Goal: Find specific page/section

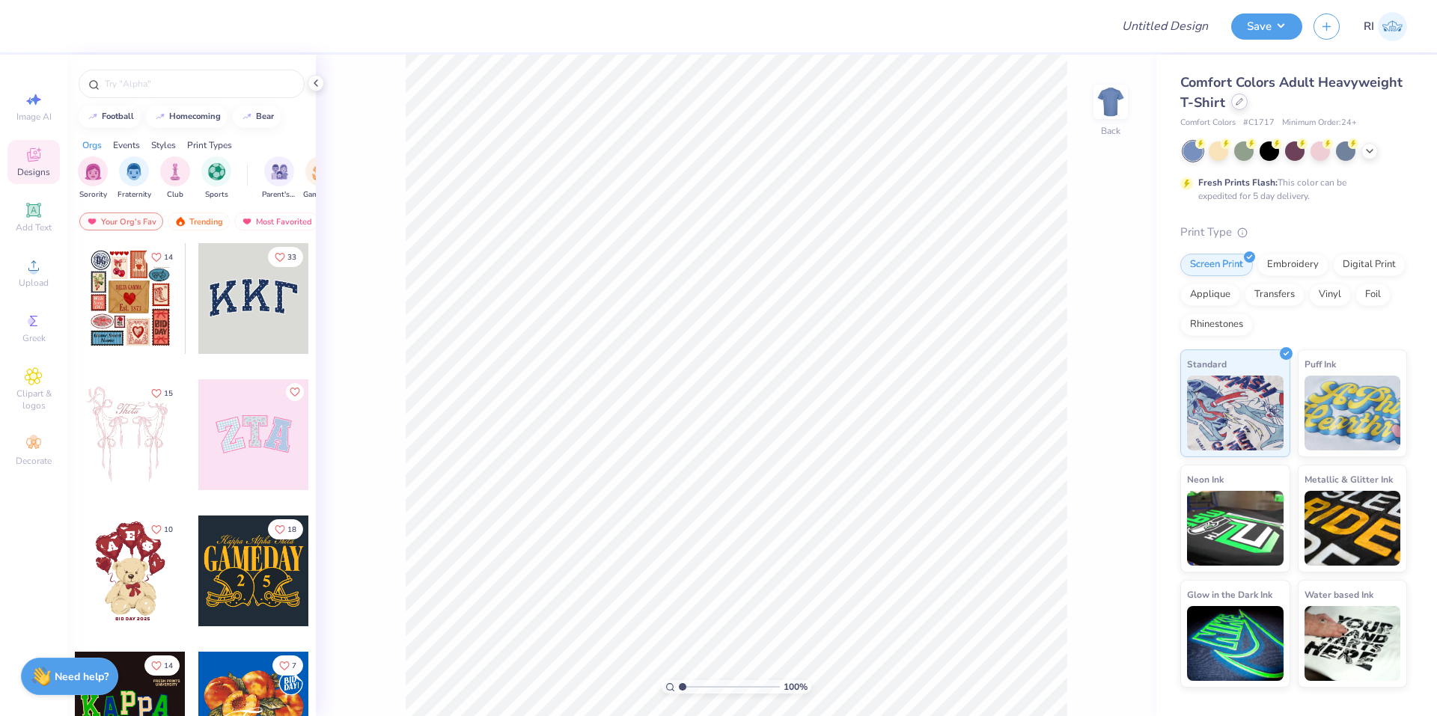
click at [1236, 103] on icon at bounding box center [1239, 101] width 7 height 7
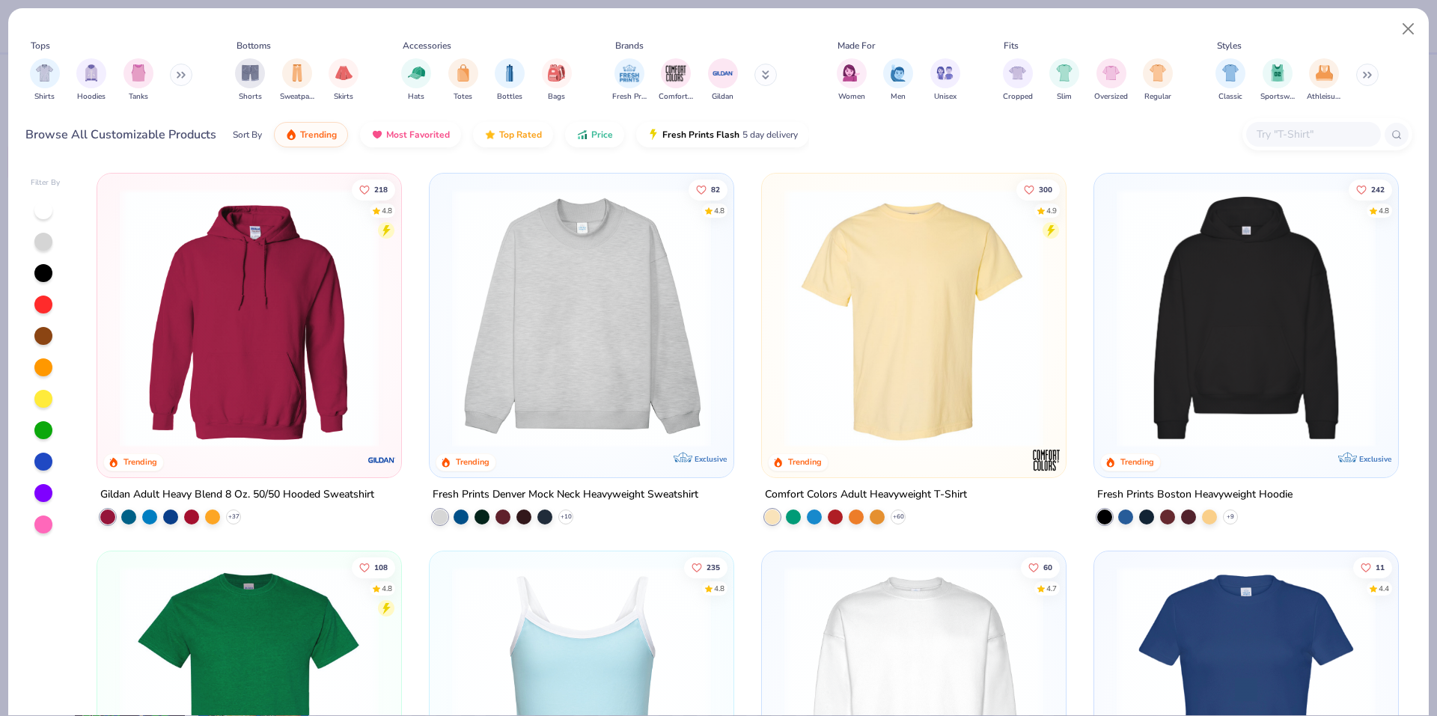
click at [1316, 126] on input "text" at bounding box center [1312, 134] width 115 height 17
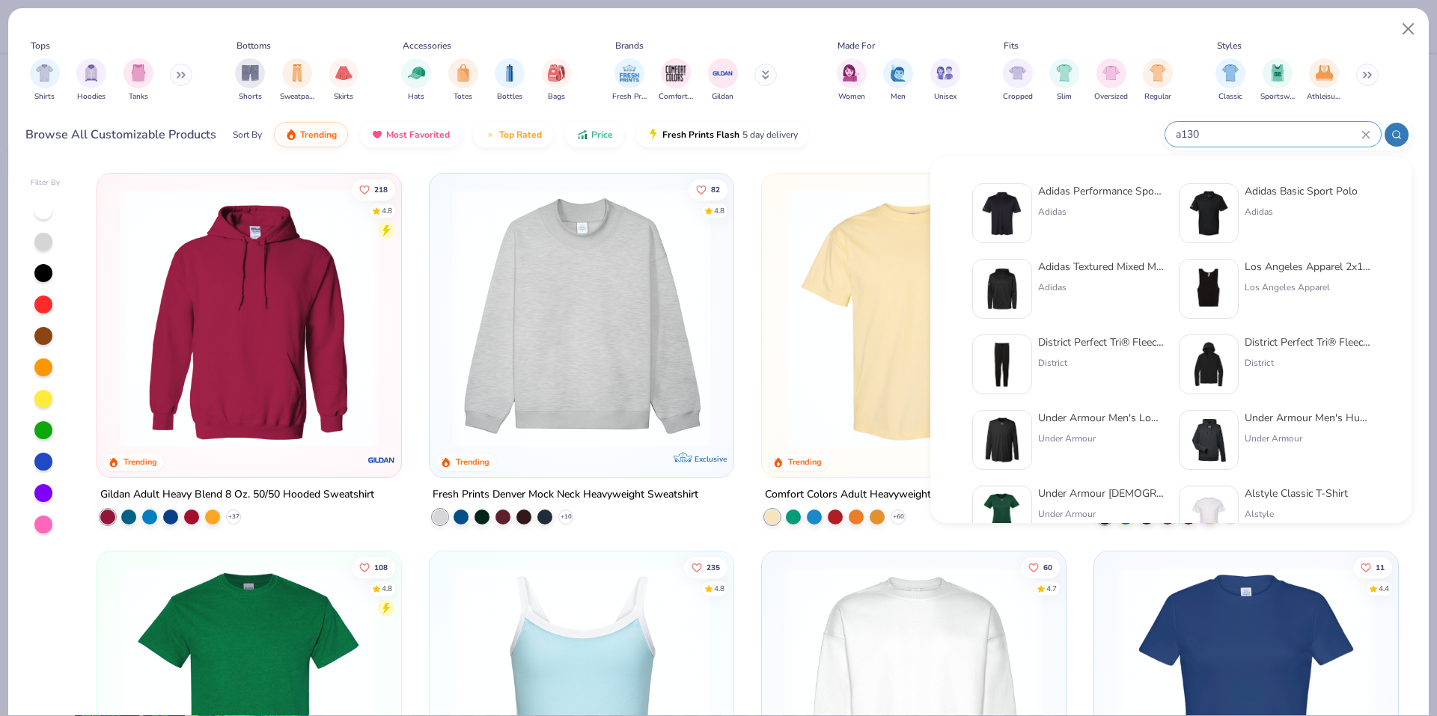
type input "a130"
click at [1009, 220] on img at bounding box center [1002, 213] width 46 height 46
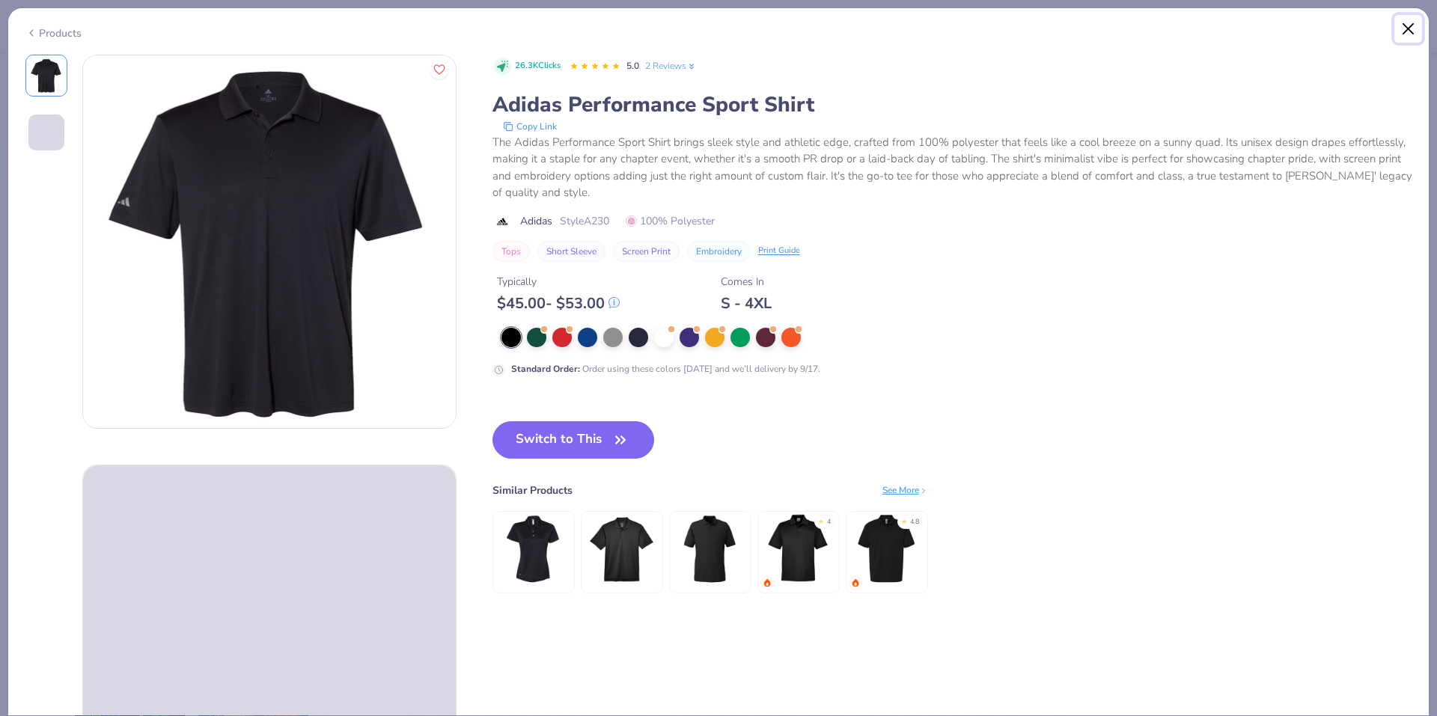
click at [1417, 28] on button "Close" at bounding box center [1409, 29] width 28 height 28
